Goal: Find specific page/section: Find specific page/section

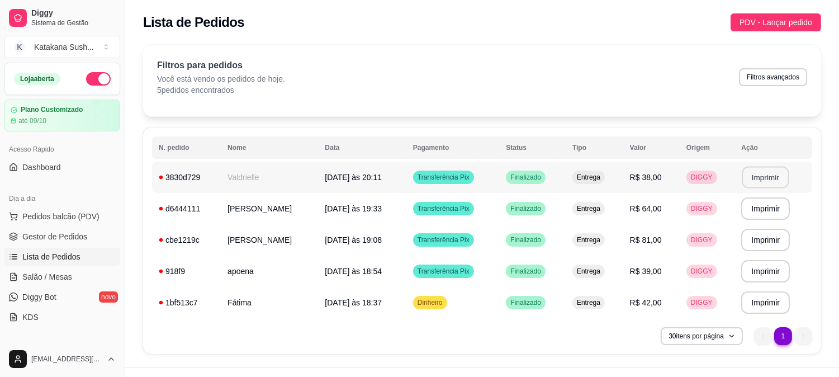
click at [745, 180] on button "Imprimir" at bounding box center [766, 178] width 47 height 22
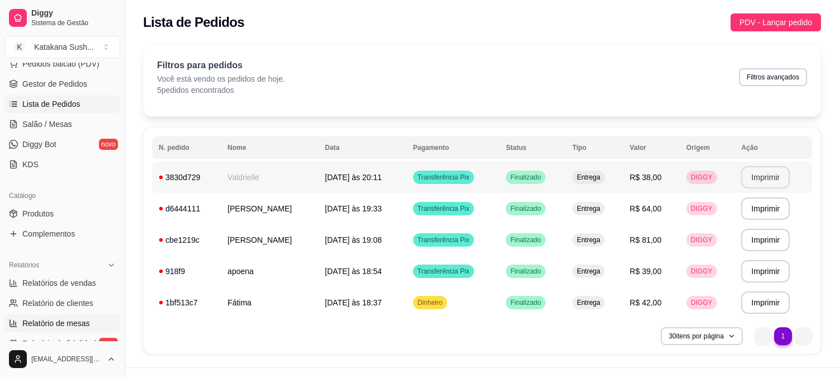
scroll to position [186, 0]
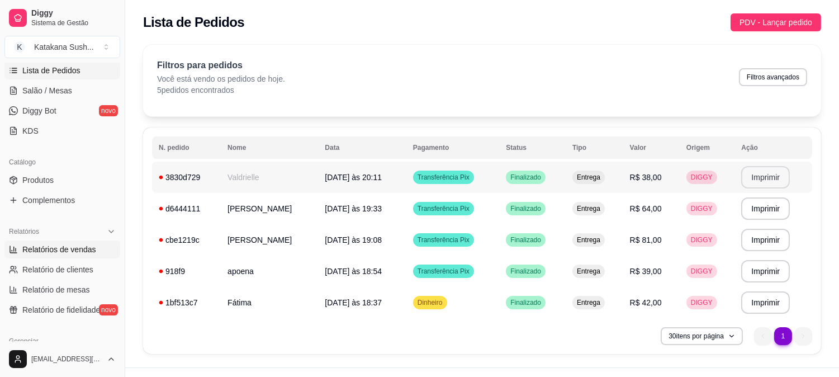
click at [60, 247] on span "Relatórios de vendas" at bounding box center [59, 249] width 74 height 11
select select "ALL"
select select "0"
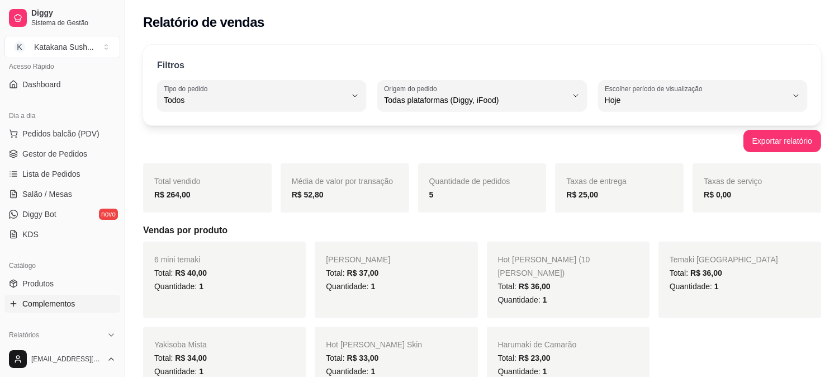
scroll to position [62, 0]
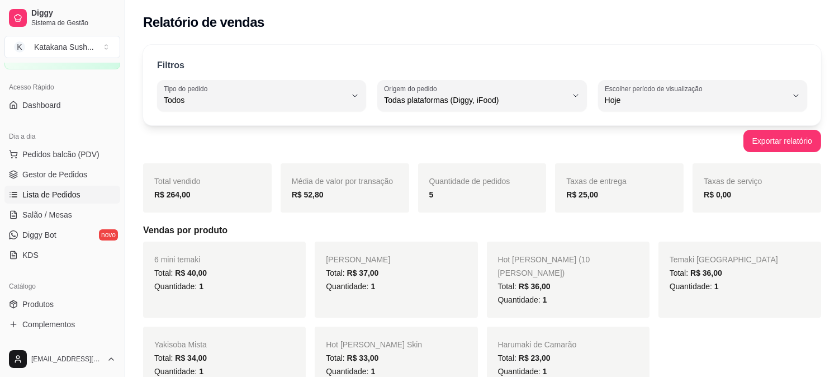
click at [58, 190] on span "Lista de Pedidos" at bounding box center [51, 194] width 58 height 11
